Goal: Obtain resource: Download file/media

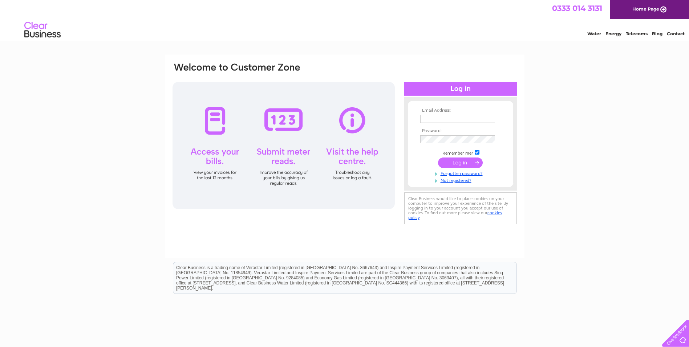
type input "[EMAIL_ADDRESS][DOMAIN_NAME]"
click at [457, 163] on input "submit" at bounding box center [460, 162] width 45 height 10
click at [466, 166] on input "submit" at bounding box center [460, 162] width 45 height 10
click at [478, 164] on input "submit" at bounding box center [460, 162] width 45 height 10
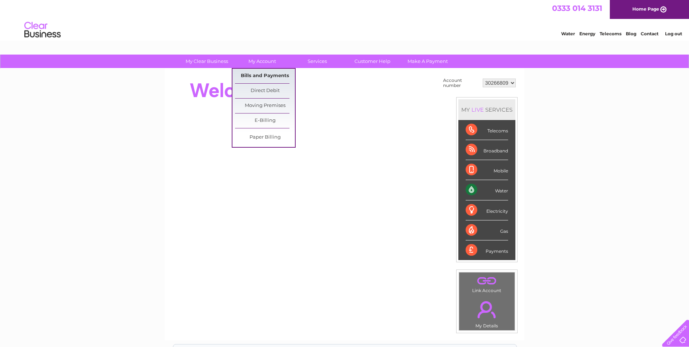
click at [268, 75] on link "Bills and Payments" at bounding box center [265, 76] width 60 height 15
click at [274, 76] on link "Bills and Payments" at bounding box center [265, 76] width 60 height 15
click at [270, 75] on link "Bills and Payments" at bounding box center [265, 76] width 60 height 15
click at [273, 79] on link "Bills and Payments" at bounding box center [265, 76] width 60 height 15
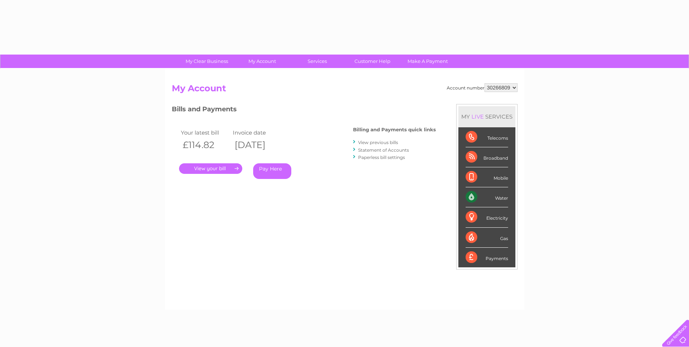
click at [391, 140] on link "View previous bills" at bounding box center [378, 142] width 40 height 5
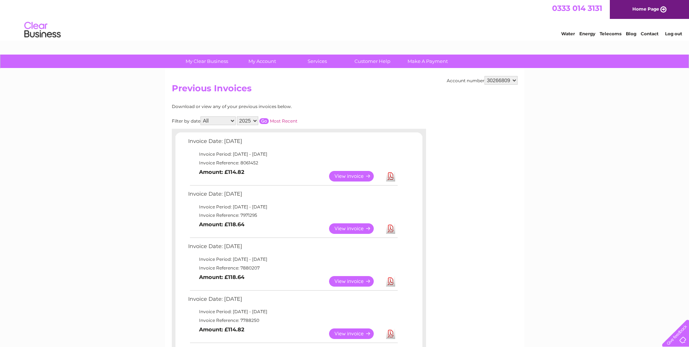
click at [391, 228] on link "Download" at bounding box center [390, 228] width 9 height 11
click at [353, 227] on link "View" at bounding box center [355, 228] width 53 height 11
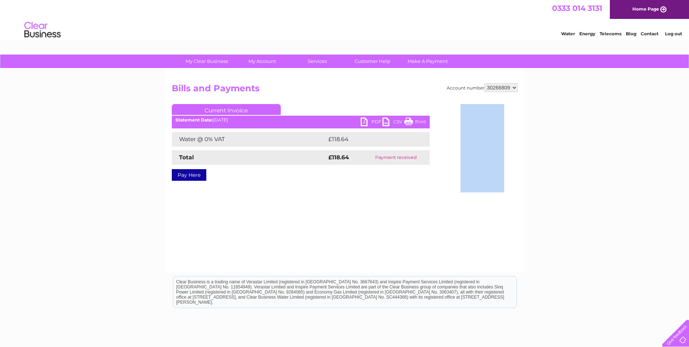
click at [367, 122] on link "PDF" at bounding box center [372, 122] width 22 height 11
